Goal: Task Accomplishment & Management: Manage account settings

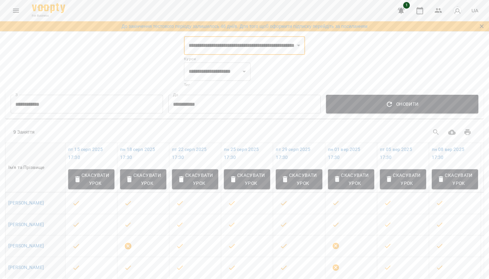
select select "**********"
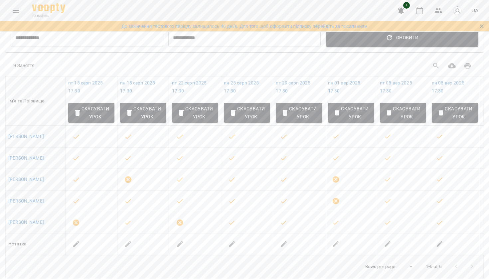
scroll to position [66, 0]
drag, startPoint x: 273, startPoint y: 66, endPoint x: 242, endPoint y: 65, distance: 31.6
click at [242, 65] on div "Table Toolbar" at bounding box center [353, 66] width 245 height 16
drag, startPoint x: 224, startPoint y: 67, endPoint x: 252, endPoint y: 68, distance: 28.9
click at [253, 68] on div "9 Заняття" at bounding box center [244, 65] width 478 height 21
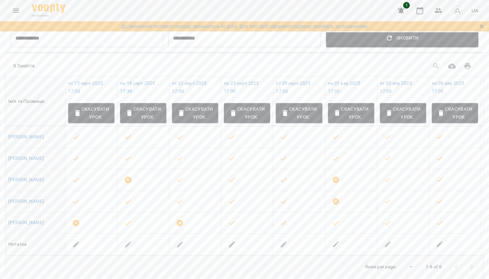
click at [213, 66] on div "9 Заняття" at bounding box center [122, 66] width 218 height 7
drag, startPoint x: 220, startPoint y: 74, endPoint x: 246, endPoint y: 74, distance: 25.6
click at [246, 74] on div "9 Заняття" at bounding box center [244, 65] width 478 height 21
click at [231, 64] on div "9 Заняття" at bounding box center [122, 66] width 218 height 7
click at [38, 135] on link "[PERSON_NAME]" at bounding box center [26, 136] width 36 height 5
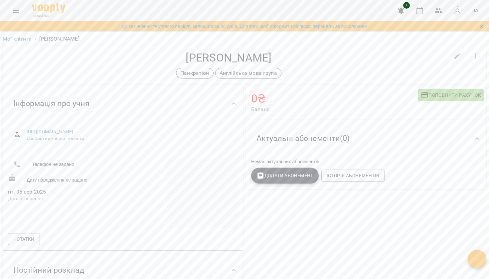
click at [473, 59] on icon "button" at bounding box center [476, 56] width 8 height 8
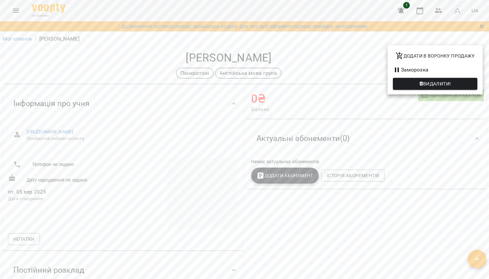
click at [356, 73] on div at bounding box center [244, 139] width 489 height 279
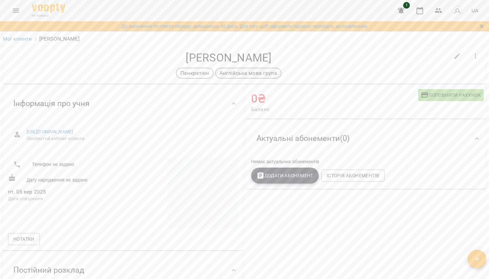
click at [230, 74] on p "Англійська мова група" at bounding box center [249, 73] width 58 height 8
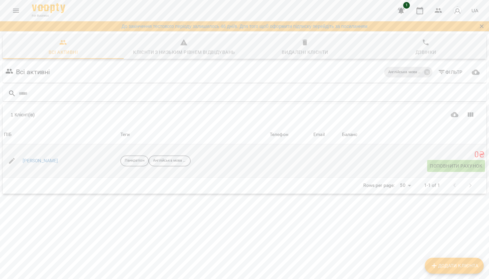
click at [10, 155] on button "button" at bounding box center [12, 161] width 16 height 16
select select "**"
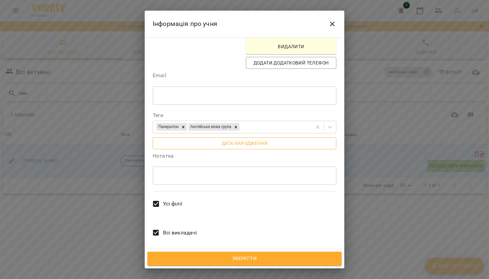
scroll to position [172, 0]
click at [334, 17] on button "Close" at bounding box center [332, 24] width 16 height 16
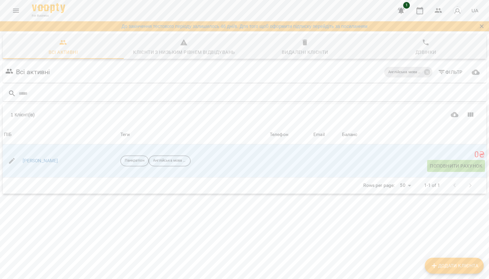
click at [191, 73] on div "Всі активні Англійська мова група Фільтр" at bounding box center [244, 72] width 481 height 19
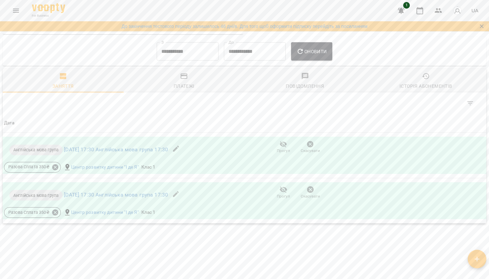
scroll to position [407, 0]
click at [184, 148] on button "button" at bounding box center [176, 150] width 16 height 16
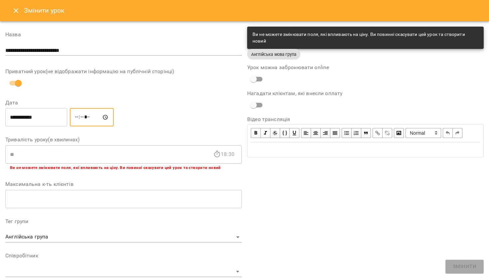
click at [86, 115] on input "*****" at bounding box center [92, 117] width 44 height 19
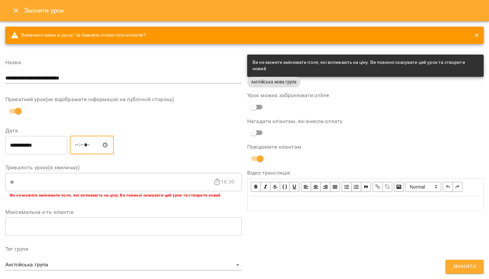
type input "*****"
click at [123, 140] on div "**********" at bounding box center [123, 144] width 239 height 21
click at [476, 35] on icon "close" at bounding box center [477, 35] width 4 height 4
click at [477, 36] on icon "close" at bounding box center [477, 35] width 4 height 4
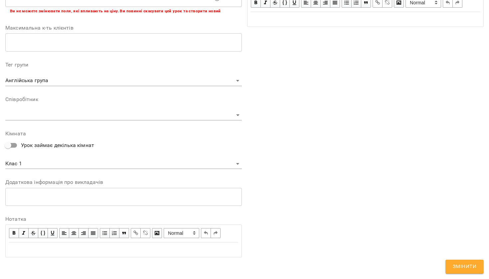
scroll to position [184, 0]
click at [465, 270] on span "Змінити" at bounding box center [465, 266] width 24 height 9
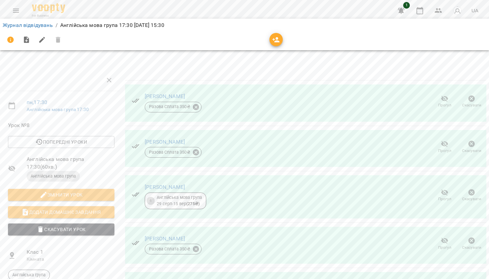
scroll to position [0, 0]
click at [49, 24] on link "Журнал відвідувань" at bounding box center [28, 25] width 50 height 6
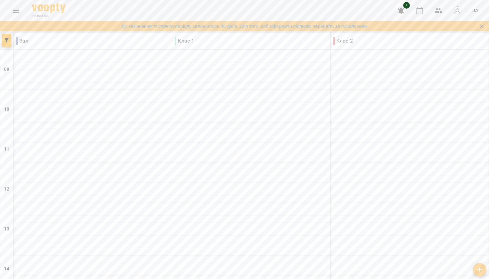
click at [15, 5] on button "Menu" at bounding box center [16, 11] width 16 height 16
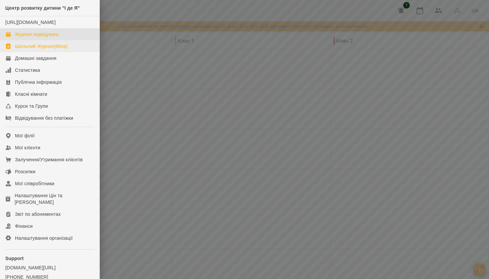
click at [32, 50] on div "Шкільний Журнал(Beta)" at bounding box center [41, 46] width 53 height 7
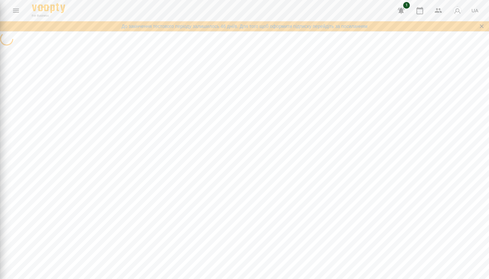
select select "**********"
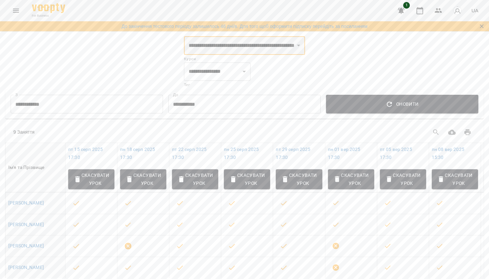
select select "**********"
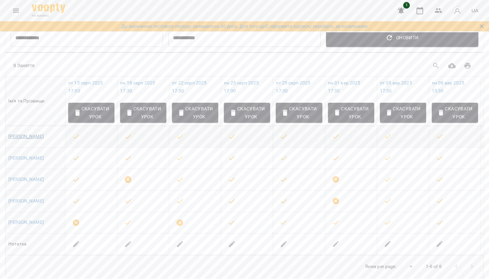
scroll to position [66, 0]
click at [34, 134] on link "[PERSON_NAME]" at bounding box center [26, 136] width 36 height 5
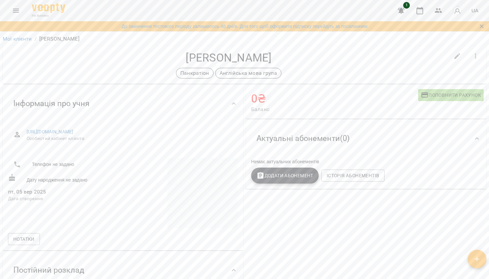
click at [482, 55] on button "button" at bounding box center [476, 56] width 16 height 16
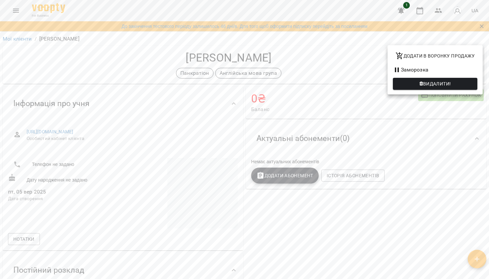
click at [336, 63] on div at bounding box center [244, 139] width 489 height 279
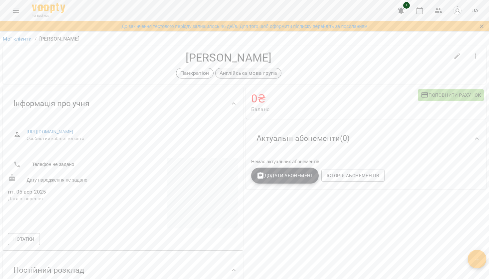
click at [255, 71] on p "Англійська мова група" at bounding box center [249, 73] width 58 height 8
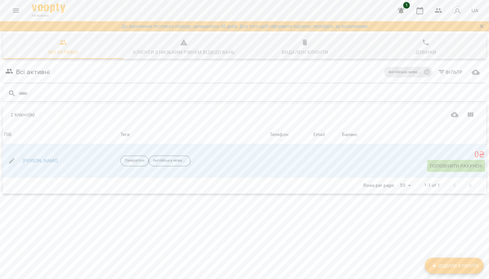
click at [20, 11] on button "Menu" at bounding box center [16, 11] width 16 height 16
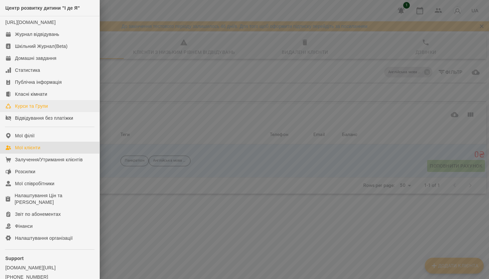
click at [36, 109] on link "Курси та Групи" at bounding box center [49, 106] width 99 height 12
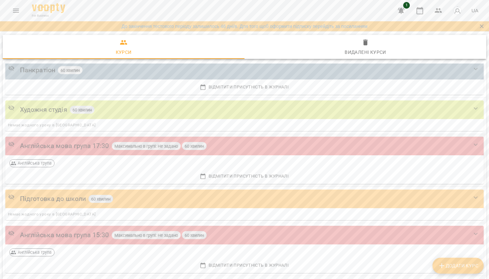
scroll to position [282, 0]
click at [39, 147] on div "Англійська мова група 17:30" at bounding box center [64, 145] width 89 height 10
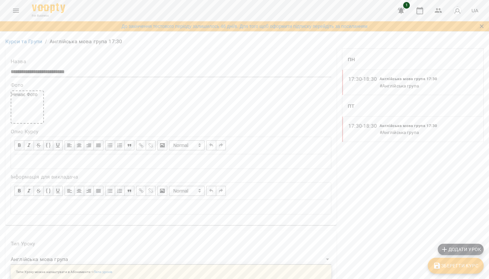
scroll to position [493, 0]
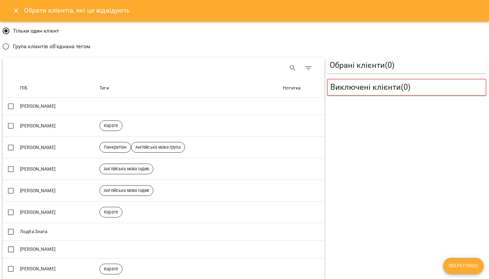
click at [24, 50] on span "Група клієнтів об'єднана тегом" at bounding box center [52, 47] width 78 height 8
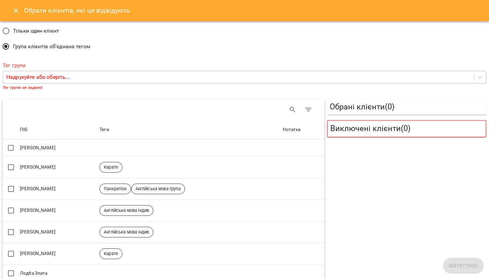
click at [52, 73] on p "Надрукуйте або оберіть..." at bounding box center [38, 77] width 64 height 8
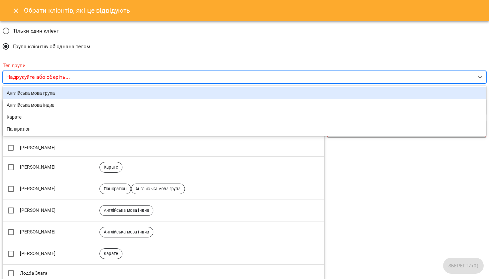
click at [58, 95] on div "Англійська мова група" at bounding box center [245, 93] width 484 height 12
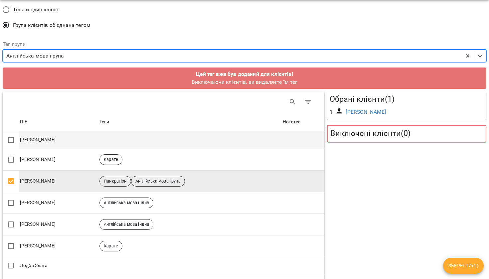
scroll to position [21, 1]
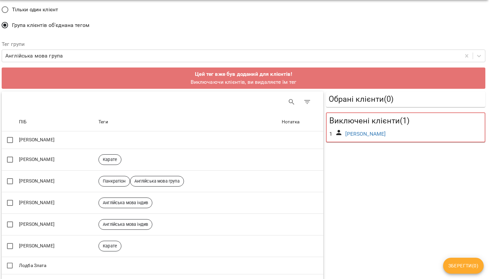
click at [452, 263] on span "Зберегти ( 0 )" at bounding box center [463, 266] width 30 height 8
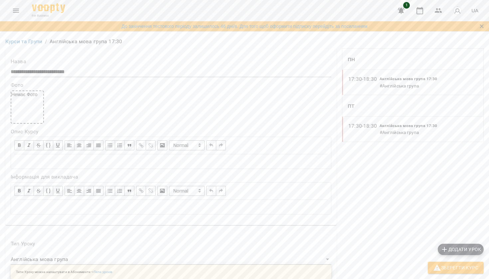
click at [15, 10] on icon "Menu" at bounding box center [16, 11] width 8 height 8
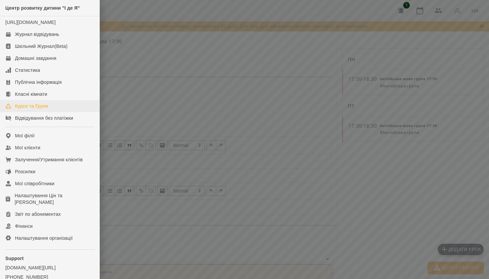
click at [37, 109] on div "Курси та Групи" at bounding box center [31, 106] width 33 height 7
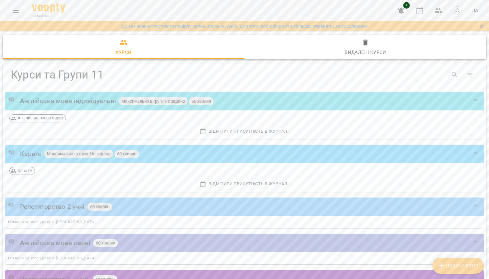
click at [11, 9] on button "Menu" at bounding box center [16, 11] width 16 height 16
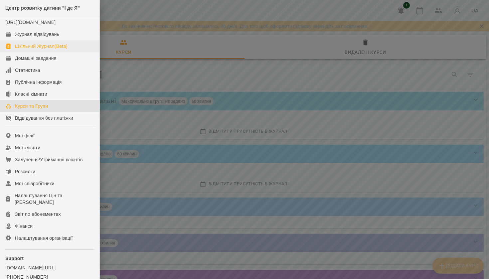
click at [31, 50] on div "Шкільний Журнал(Beta)" at bounding box center [41, 46] width 53 height 7
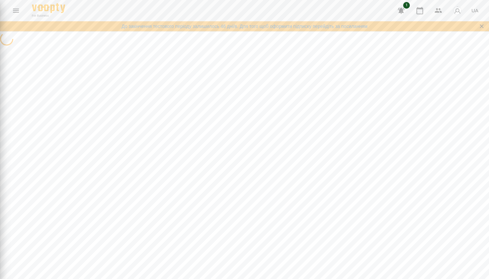
select select "**********"
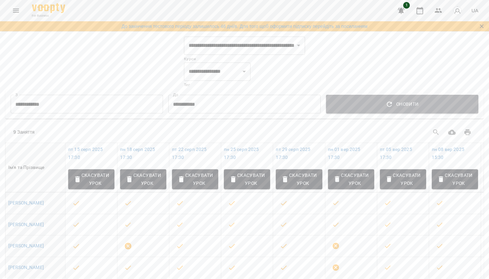
click at [368, 109] on button "Оновити" at bounding box center [402, 104] width 152 height 19
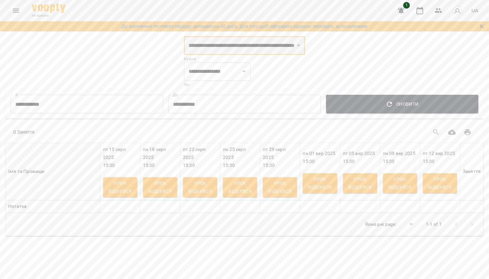
select select "**********"
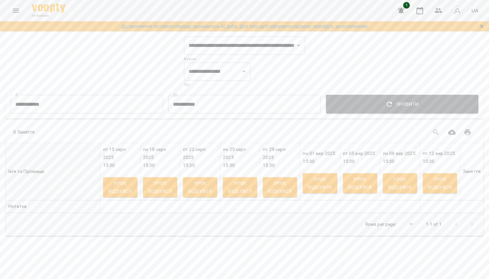
click at [399, 104] on span "Оновити" at bounding box center [402, 104] width 142 height 8
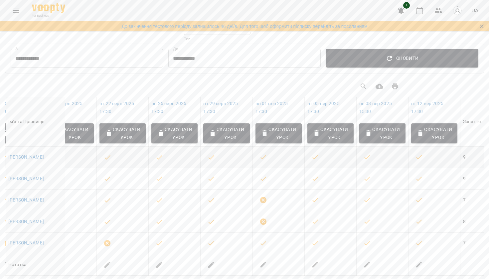
scroll to position [0, 72]
click at [470, 159] on td "9" at bounding box center [472, 158] width 24 height 22
click at [19, 156] on link "[PERSON_NAME]" at bounding box center [26, 156] width 36 height 5
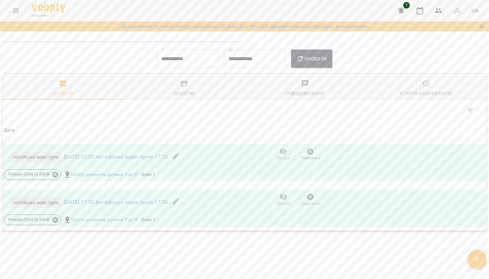
scroll to position [404, 0]
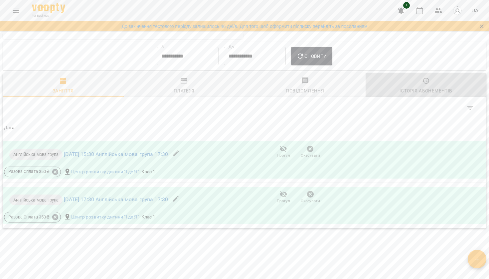
click at [410, 91] on div "Історія абонементів" at bounding box center [426, 91] width 53 height 8
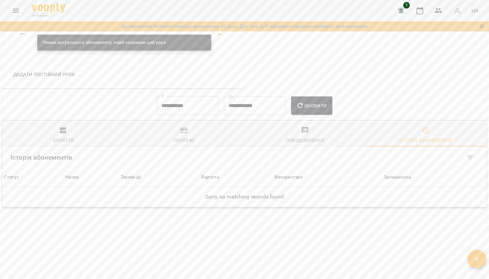
scroll to position [354, 0]
click at [173, 106] on input "**********" at bounding box center [188, 106] width 62 height 19
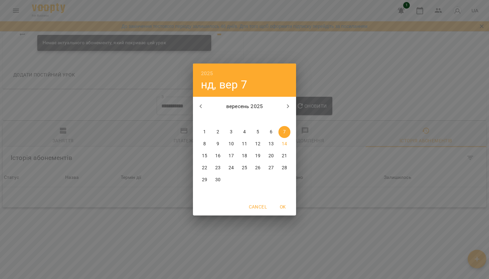
click at [198, 97] on div "[DATE] пн вт ср чт пт сб нд" at bounding box center [244, 109] width 103 height 25
click at [198, 100] on button "button" at bounding box center [201, 106] width 16 height 16
click at [260, 128] on button "1" at bounding box center [258, 132] width 12 height 12
type input "**********"
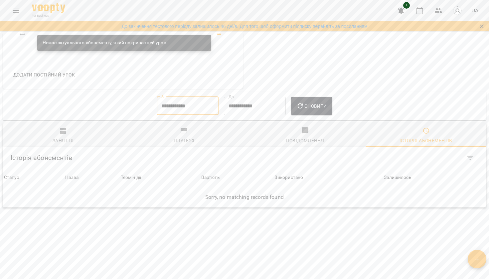
click at [316, 113] on button "Оновити" at bounding box center [311, 106] width 41 height 19
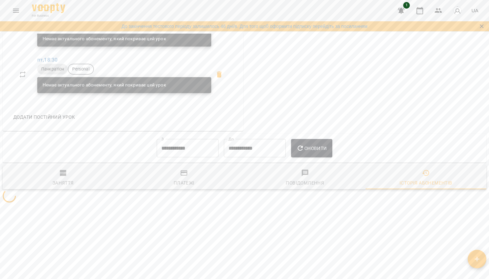
scroll to position [309, 0]
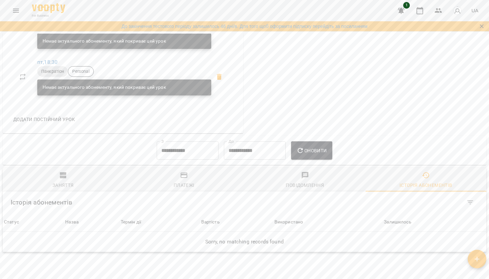
click at [304, 152] on icon "button" at bounding box center [300, 151] width 8 height 8
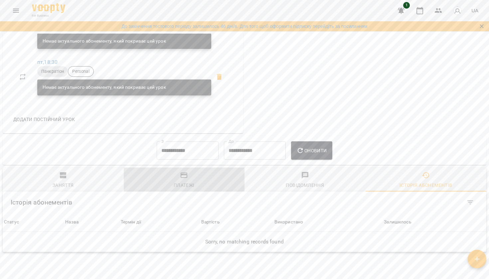
click at [163, 187] on button "Платежі" at bounding box center [184, 180] width 121 height 24
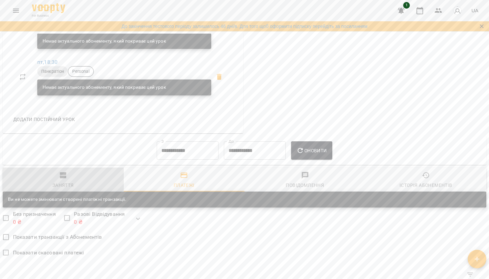
click at [75, 183] on span "Заняття" at bounding box center [63, 180] width 113 height 18
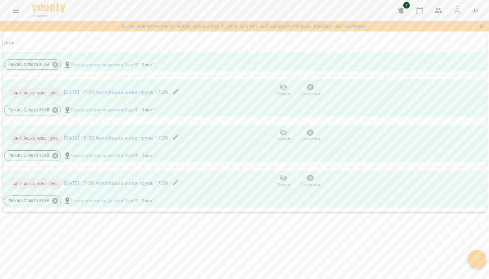
scroll to position [739, 0]
click at [310, 175] on icon "button" at bounding box center [310, 177] width 8 height 8
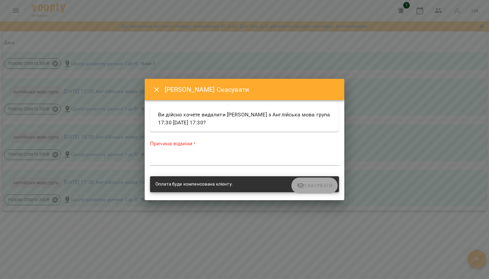
click at [160, 95] on button "Close" at bounding box center [157, 90] width 16 height 16
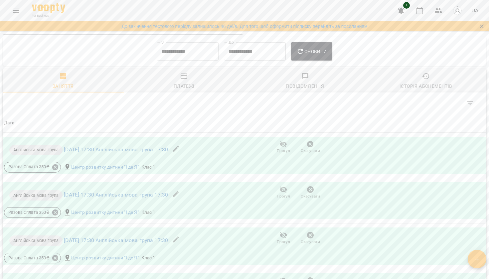
scroll to position [413, 0]
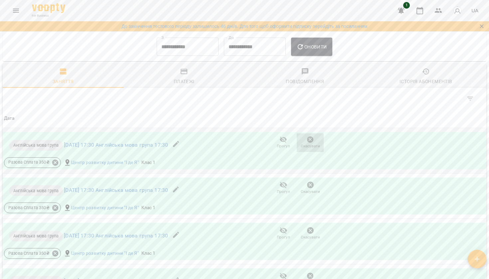
click at [310, 143] on span "Скасувати" at bounding box center [310, 146] width 19 height 6
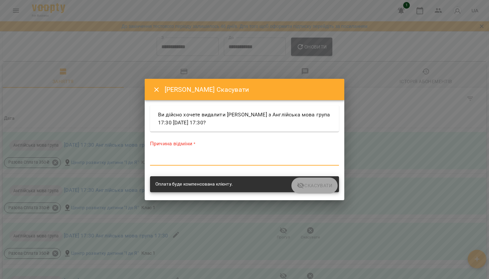
click at [236, 159] on textarea at bounding box center [244, 160] width 189 height 6
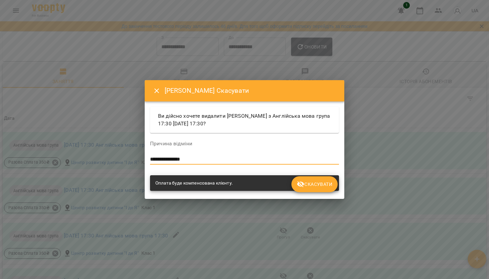
click at [210, 161] on textarea "**********" at bounding box center [244, 159] width 189 height 6
type textarea "**********"
click at [320, 181] on span "Скасувати" at bounding box center [315, 184] width 36 height 8
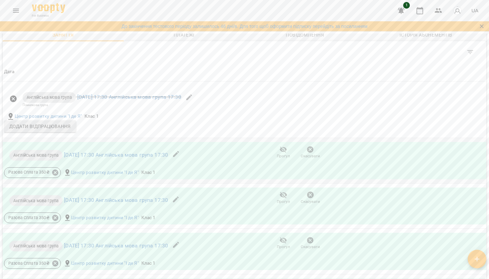
scroll to position [476, 0]
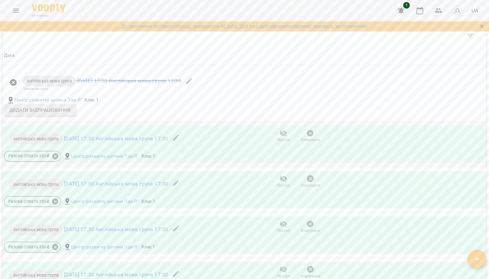
click at [303, 141] on button "Скасувати" at bounding box center [310, 136] width 27 height 19
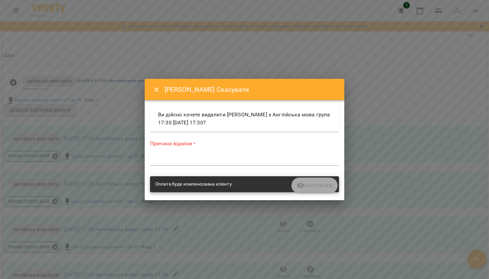
click at [256, 156] on div "*" at bounding box center [244, 160] width 189 height 10
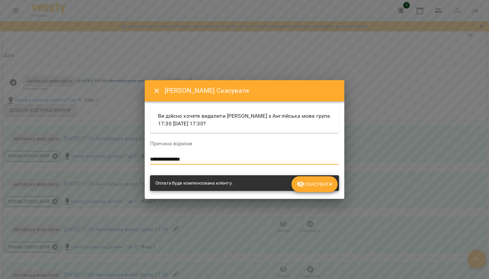
type textarea "**********"
click at [308, 186] on span "Скасувати" at bounding box center [315, 184] width 36 height 8
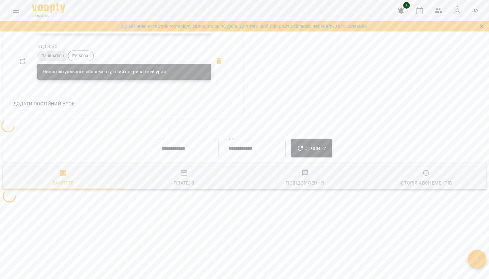
scroll to position [309, 0]
